Goal: Task Accomplishment & Management: Manage account settings

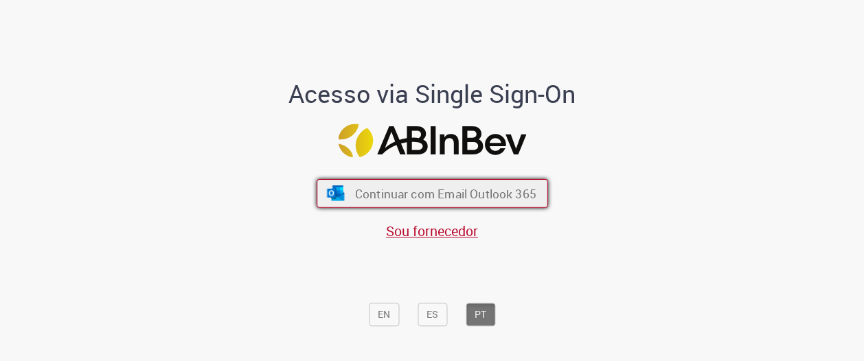
click at [422, 200] on span "Continuar com Email Outlook 365" at bounding box center [444, 193] width 181 height 16
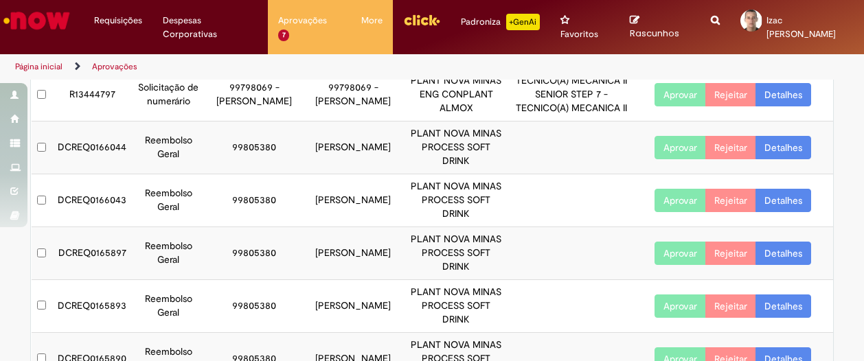
scroll to position [155, 0]
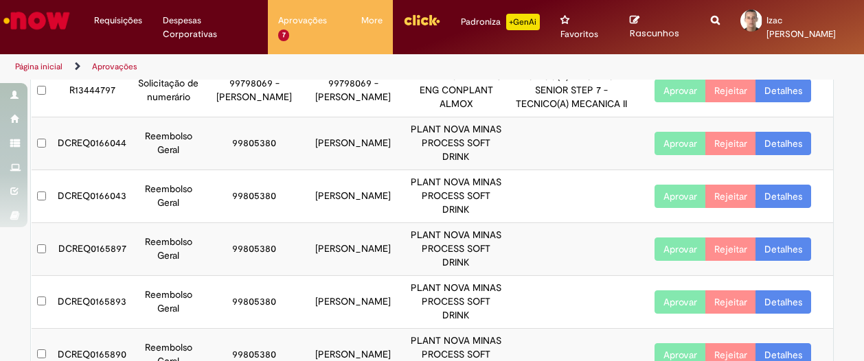
click at [655, 139] on button "Aprovar" at bounding box center [681, 143] width 52 height 23
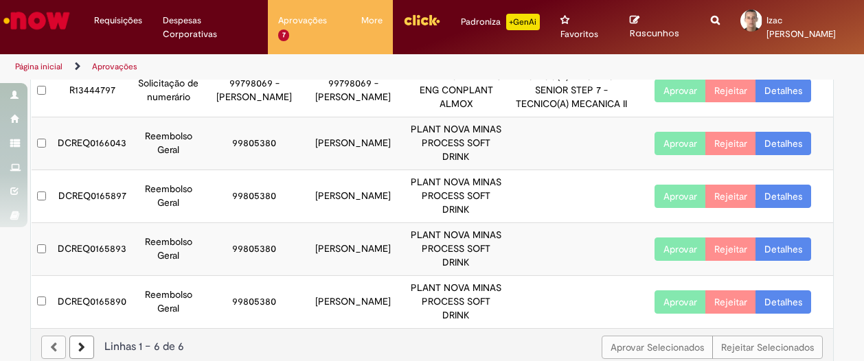
scroll to position [115, 0]
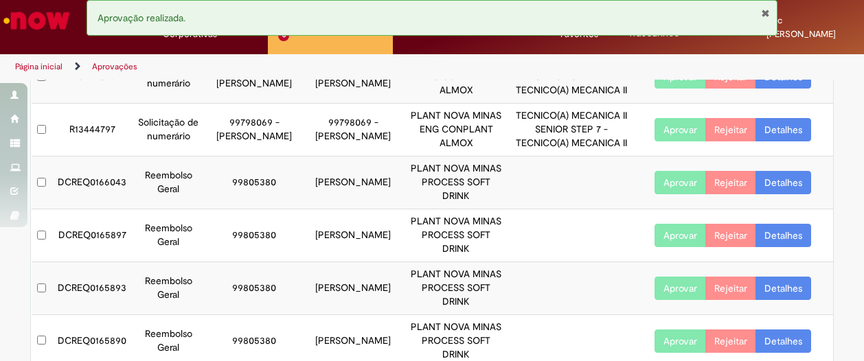
click at [687, 177] on button "Aprovar" at bounding box center [681, 182] width 52 height 23
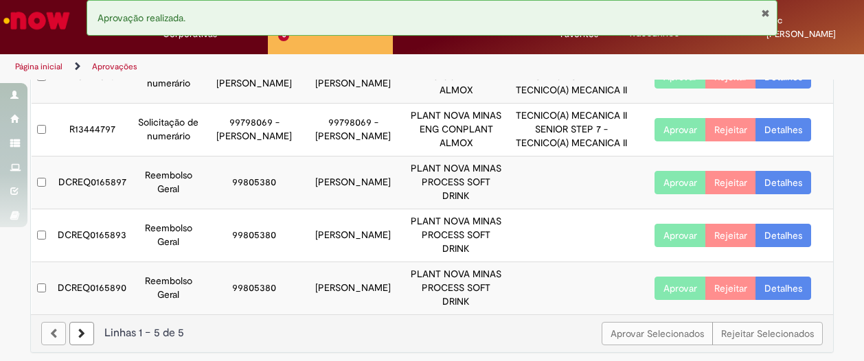
scroll to position [77, 0]
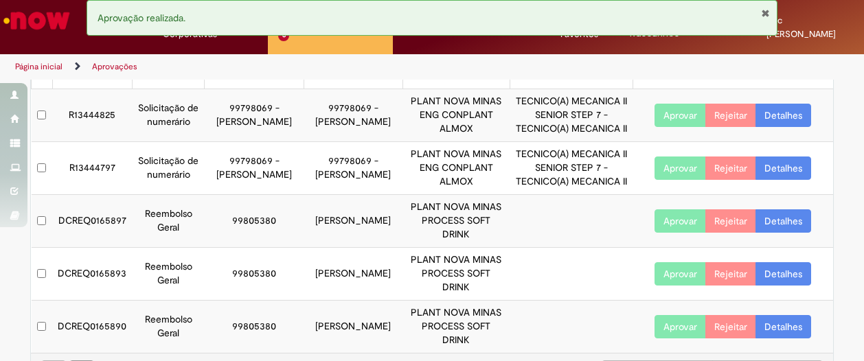
click at [675, 218] on button "Aprovar" at bounding box center [681, 221] width 52 height 23
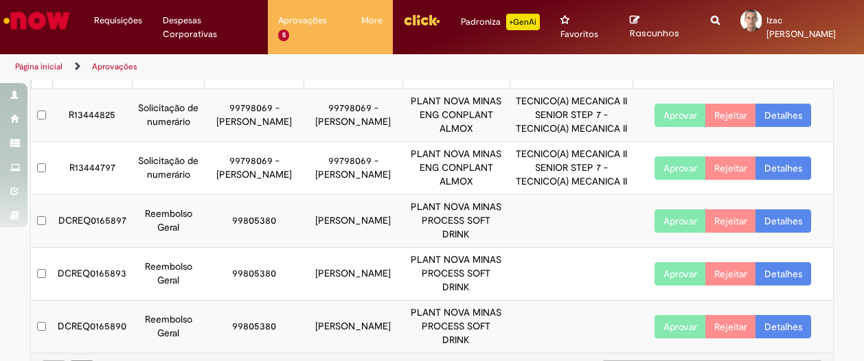
scroll to position [38, 0]
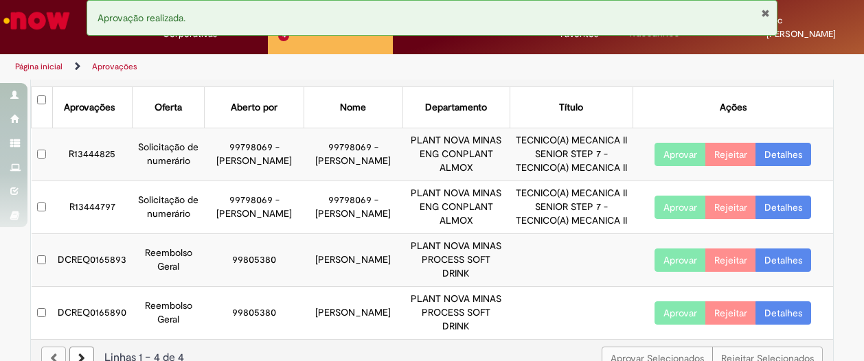
click at [668, 249] on button "Aprovar" at bounding box center [681, 260] width 52 height 23
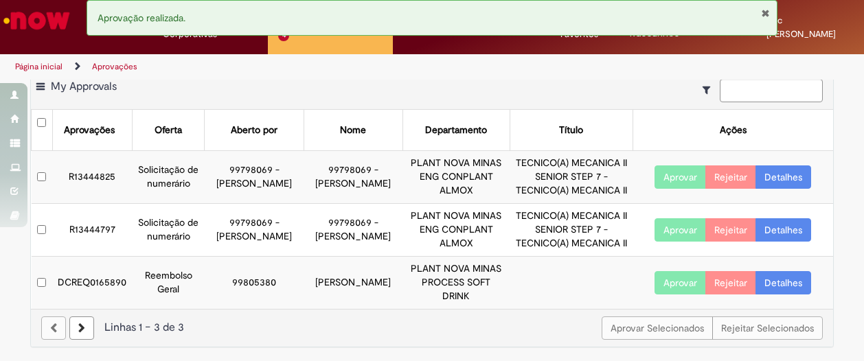
scroll to position [0, 0]
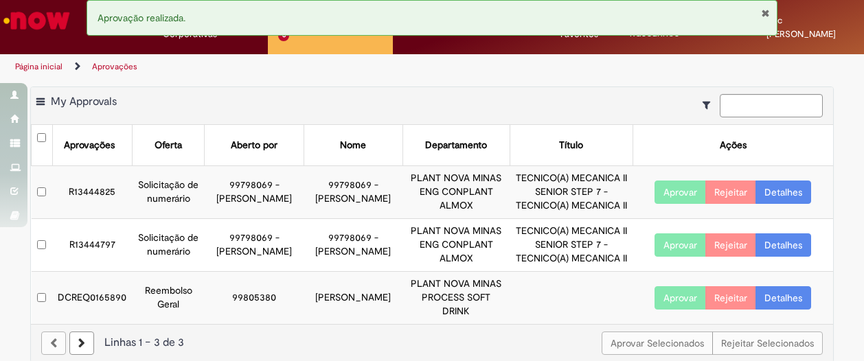
click at [675, 290] on button "Aprovar" at bounding box center [681, 297] width 52 height 23
